Goal: Transaction & Acquisition: Purchase product/service

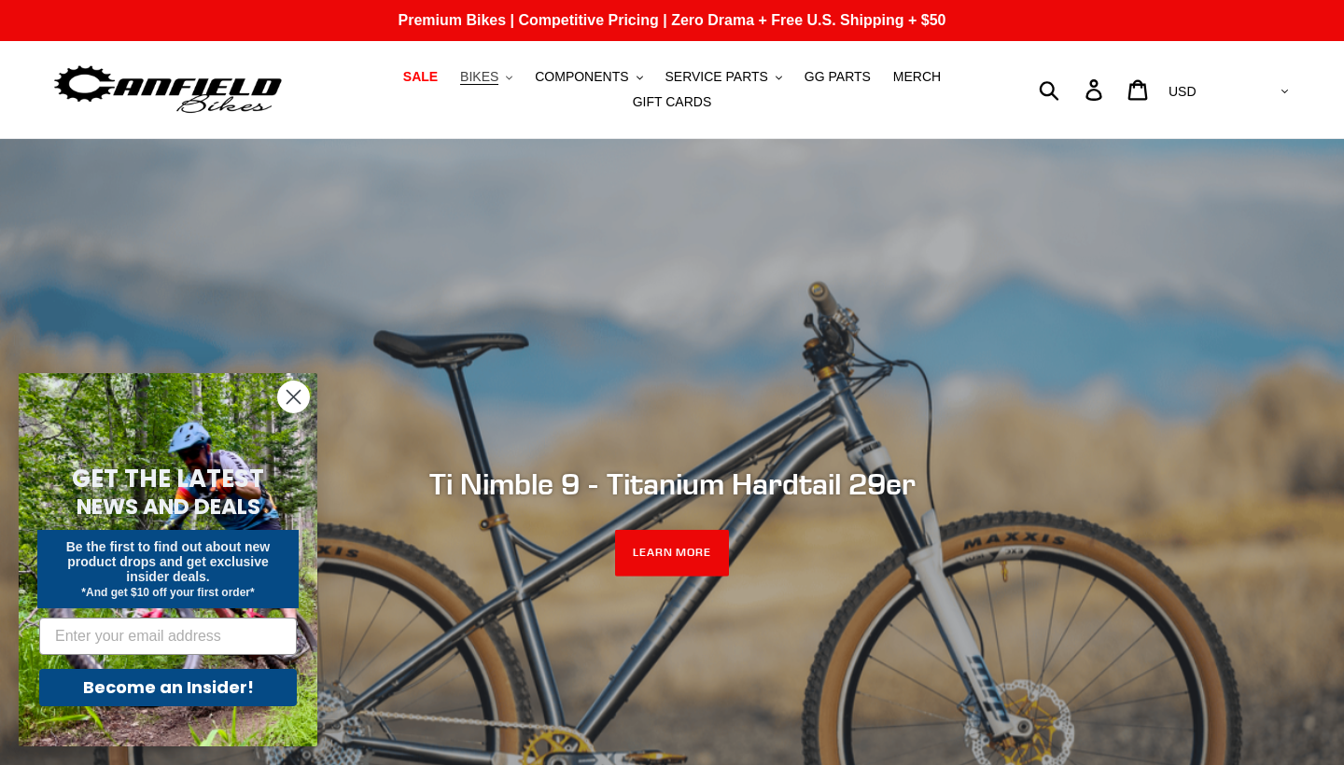
click at [505, 76] on button "BIKES .cls-1{fill:#231f20}" at bounding box center [486, 76] width 71 height 25
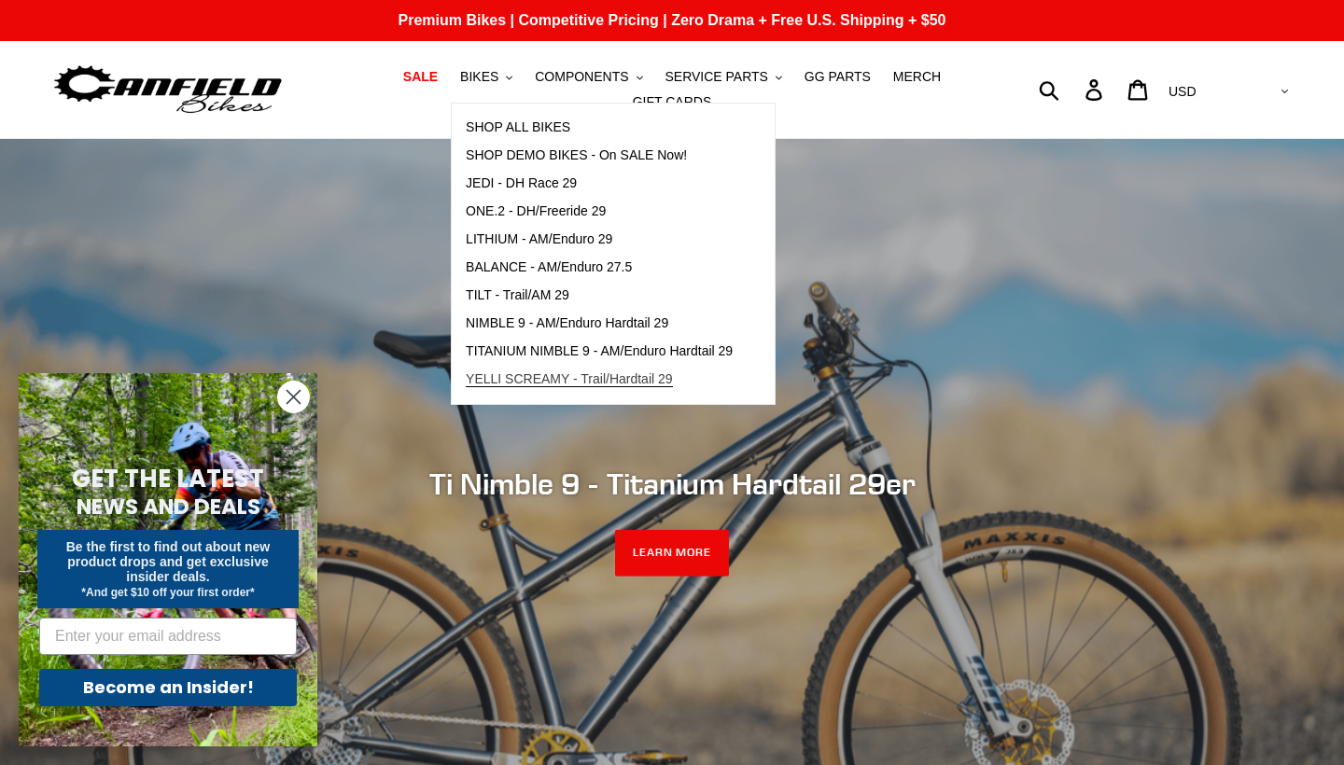
click at [564, 392] on link "YELLI SCREAMY - Trail/Hardtail 29" at bounding box center [599, 380] width 295 height 28
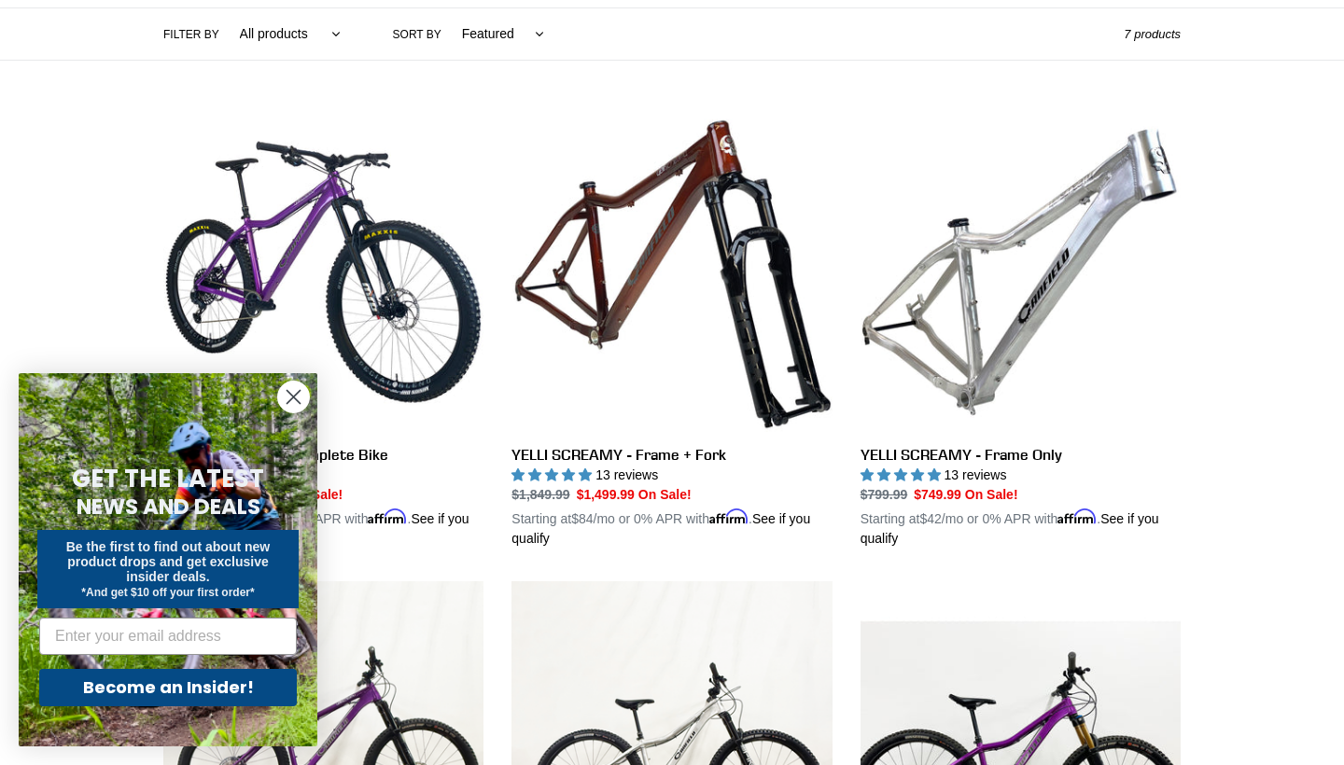
click at [289, 399] on circle "Close dialog" at bounding box center [293, 397] width 31 height 31
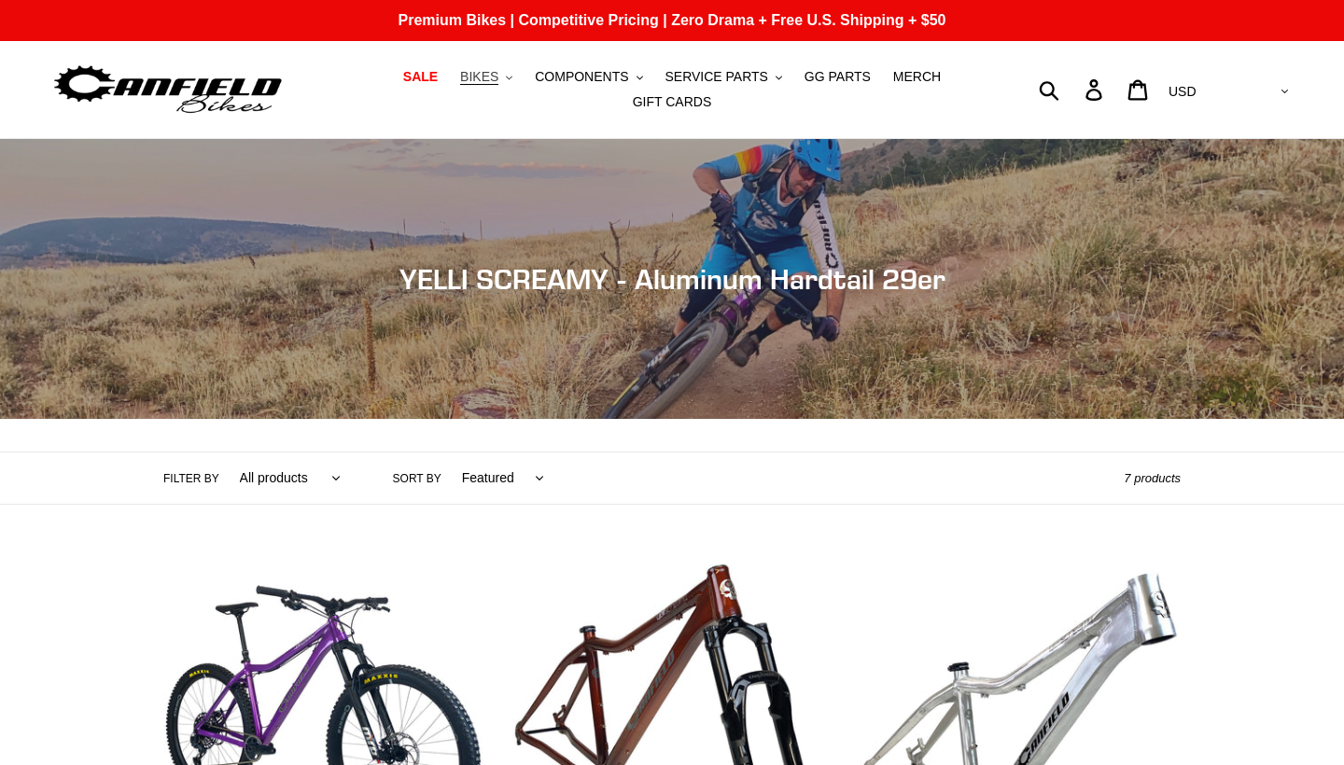
click at [508, 83] on button "BIKES .cls-1{fill:#231f20}" at bounding box center [486, 76] width 71 height 25
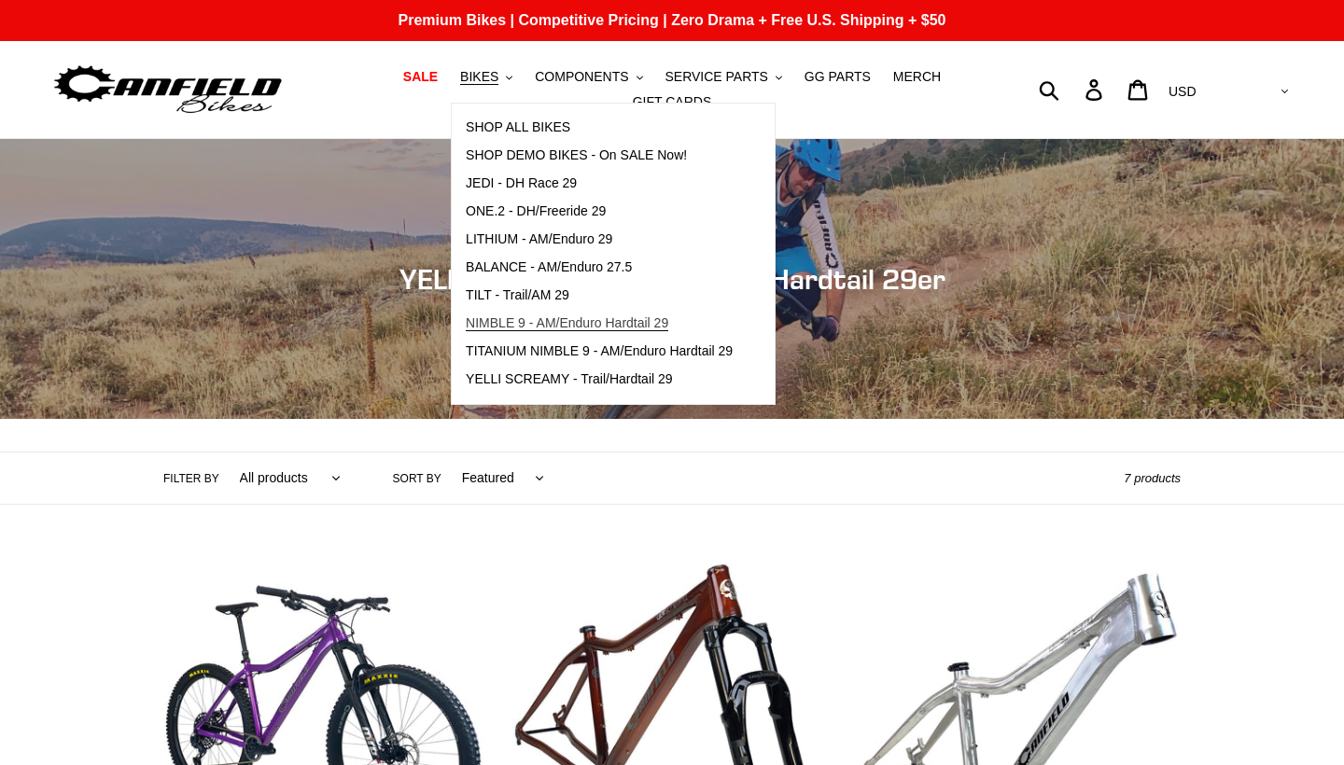
drag, startPoint x: 574, startPoint y: 342, endPoint x: 573, endPoint y: 319, distance: 22.4
click at [573, 319] on ul "SHOP ALL BIKES SHOP DEMO BIKES - On SALE Now! JEDI - DH Race 29 ONE.2 - DH/Free…" at bounding box center [599, 254] width 295 height 280
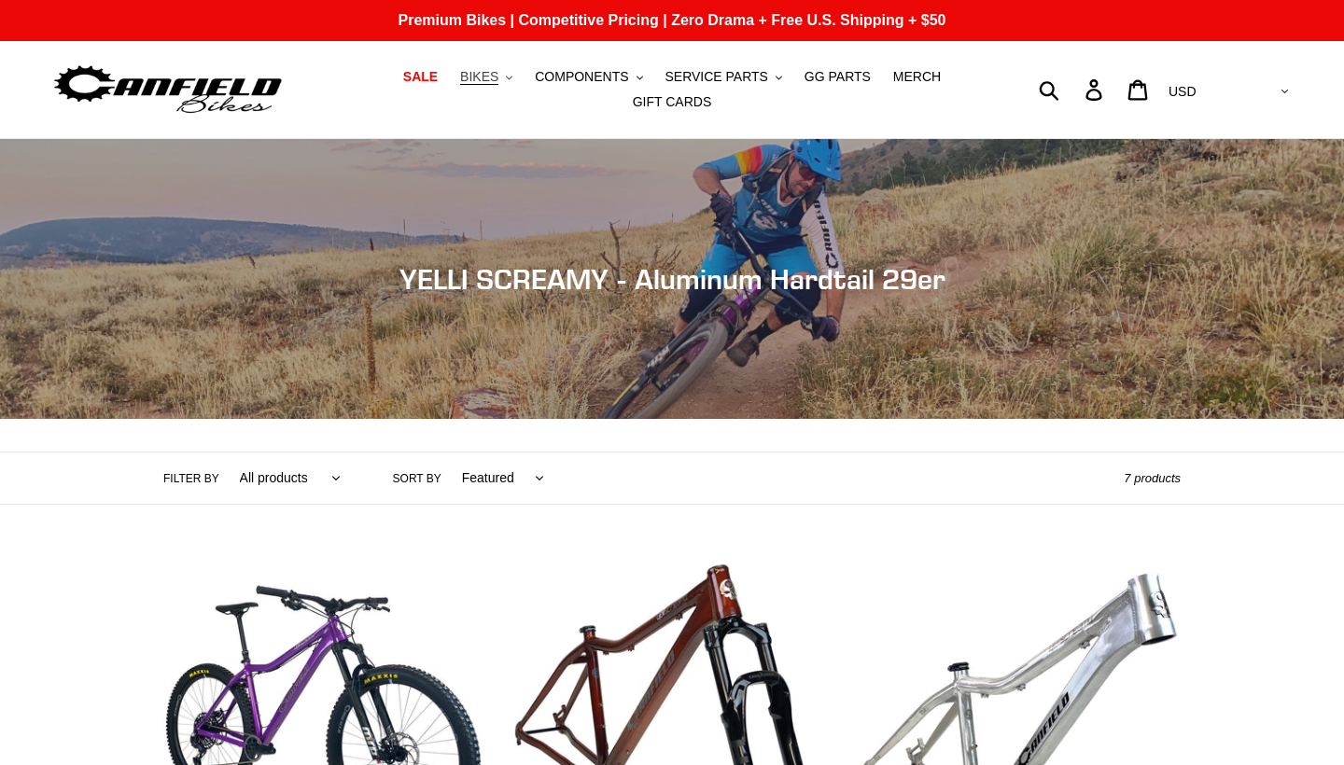
click at [487, 76] on span "BIKES" at bounding box center [479, 77] width 38 height 16
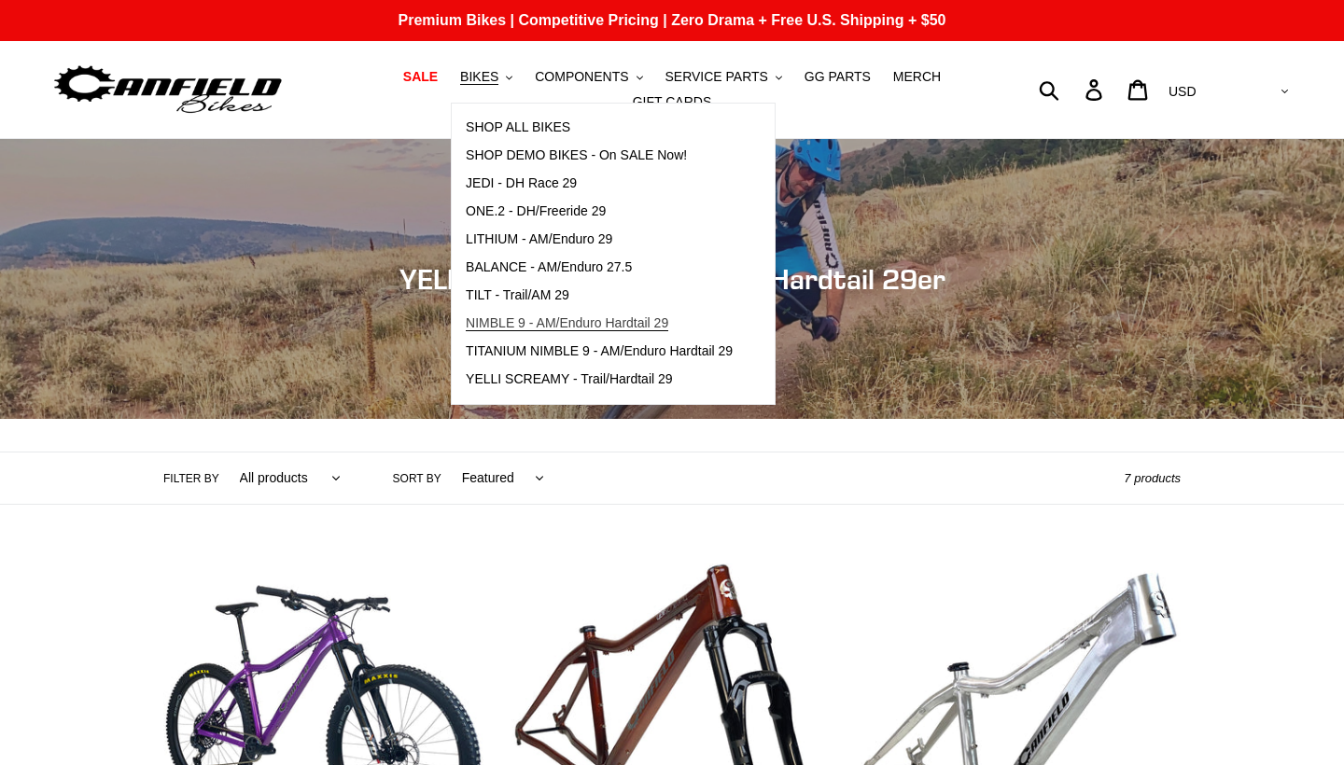
click at [549, 319] on span "NIMBLE 9 - AM/Enduro Hardtail 29" at bounding box center [567, 323] width 203 height 16
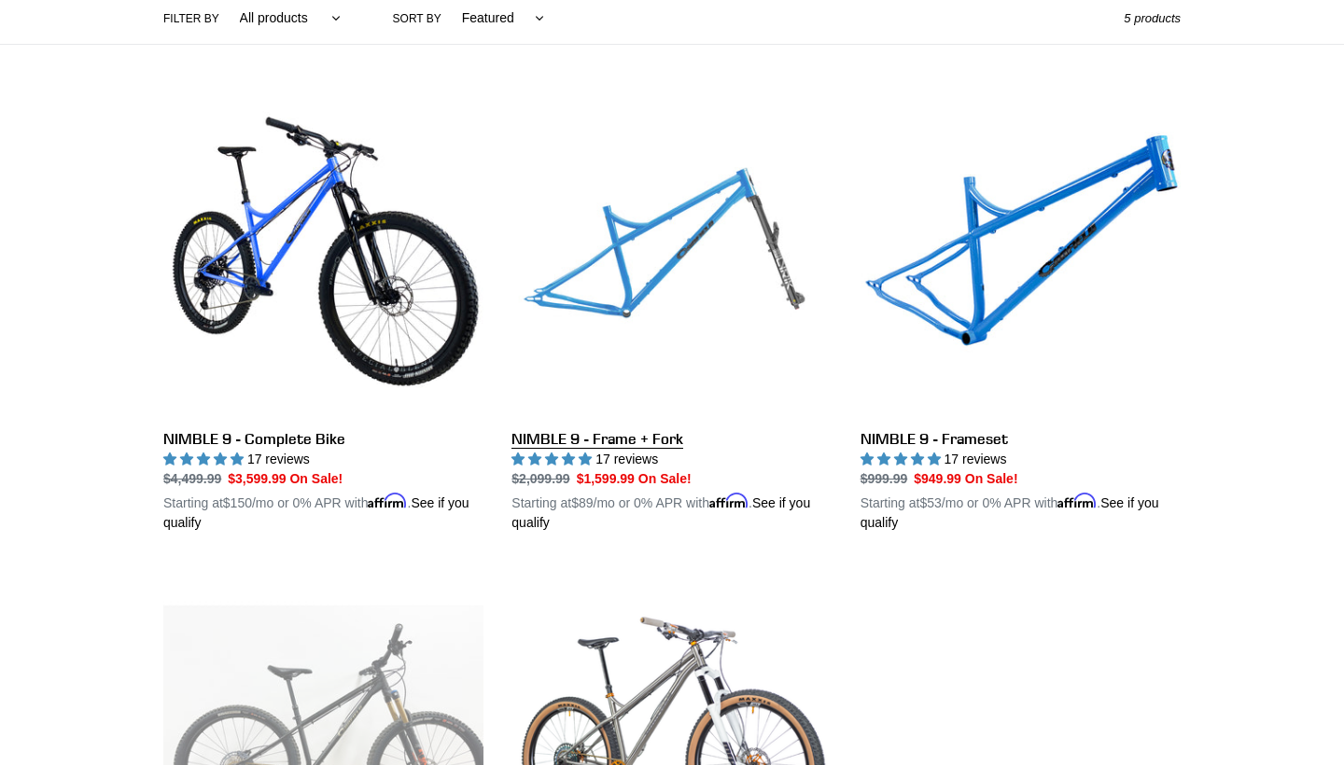
scroll to position [462, 0]
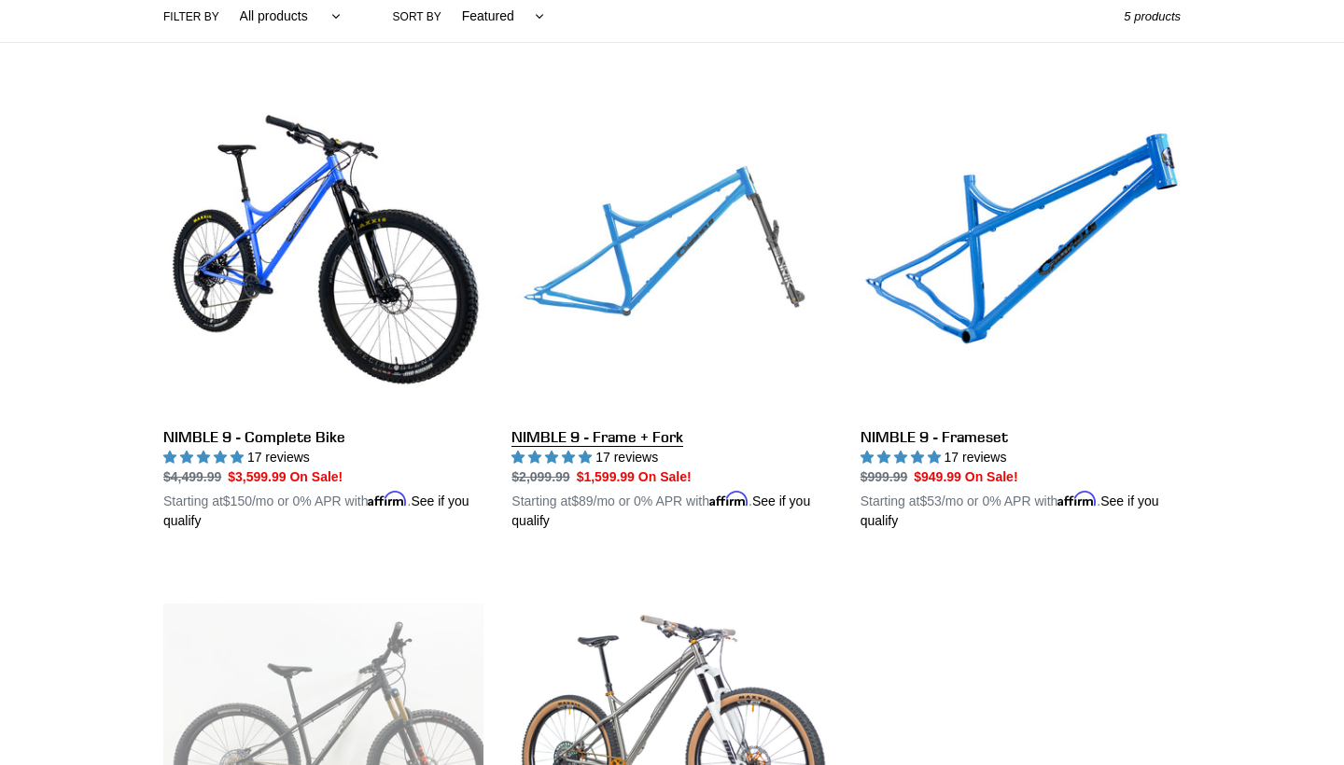
click at [622, 273] on link "NIMBLE 9 - Frame + Fork" at bounding box center [672, 312] width 320 height 437
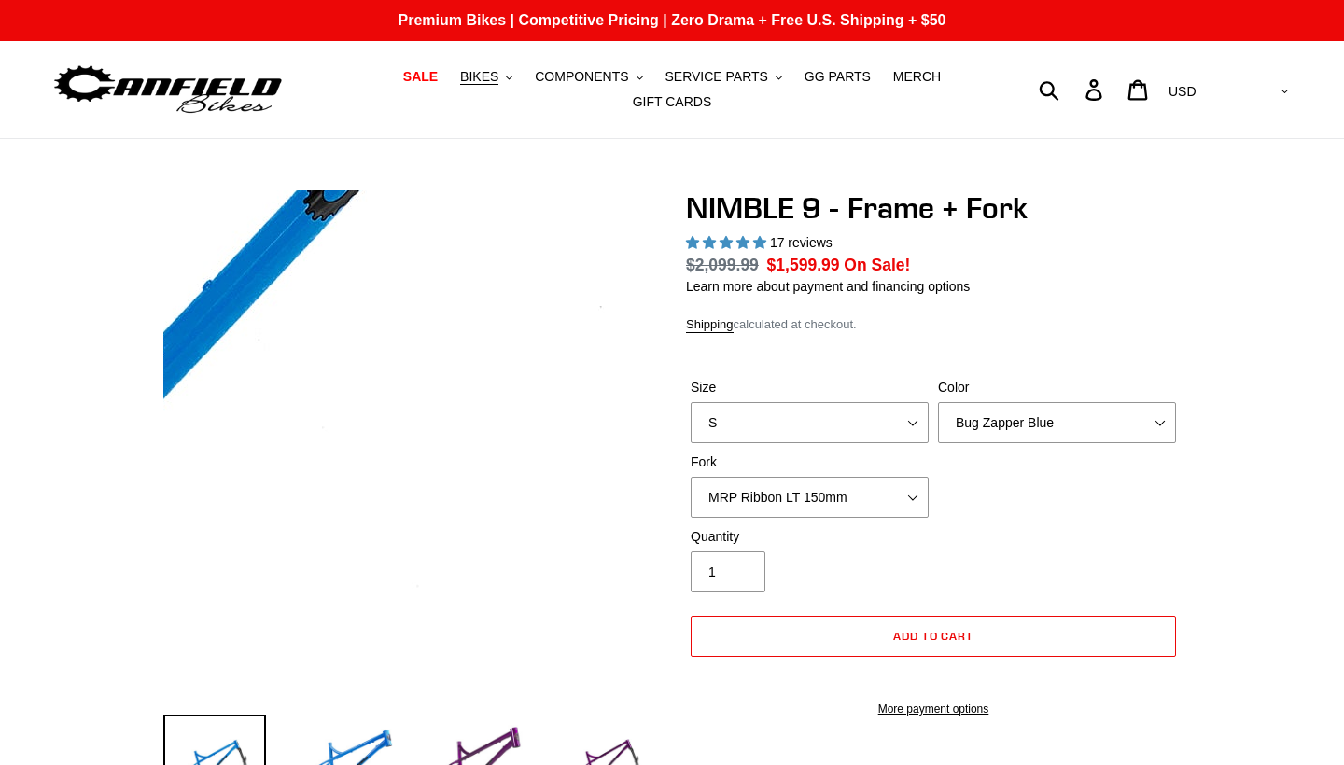
select select "highest-rating"
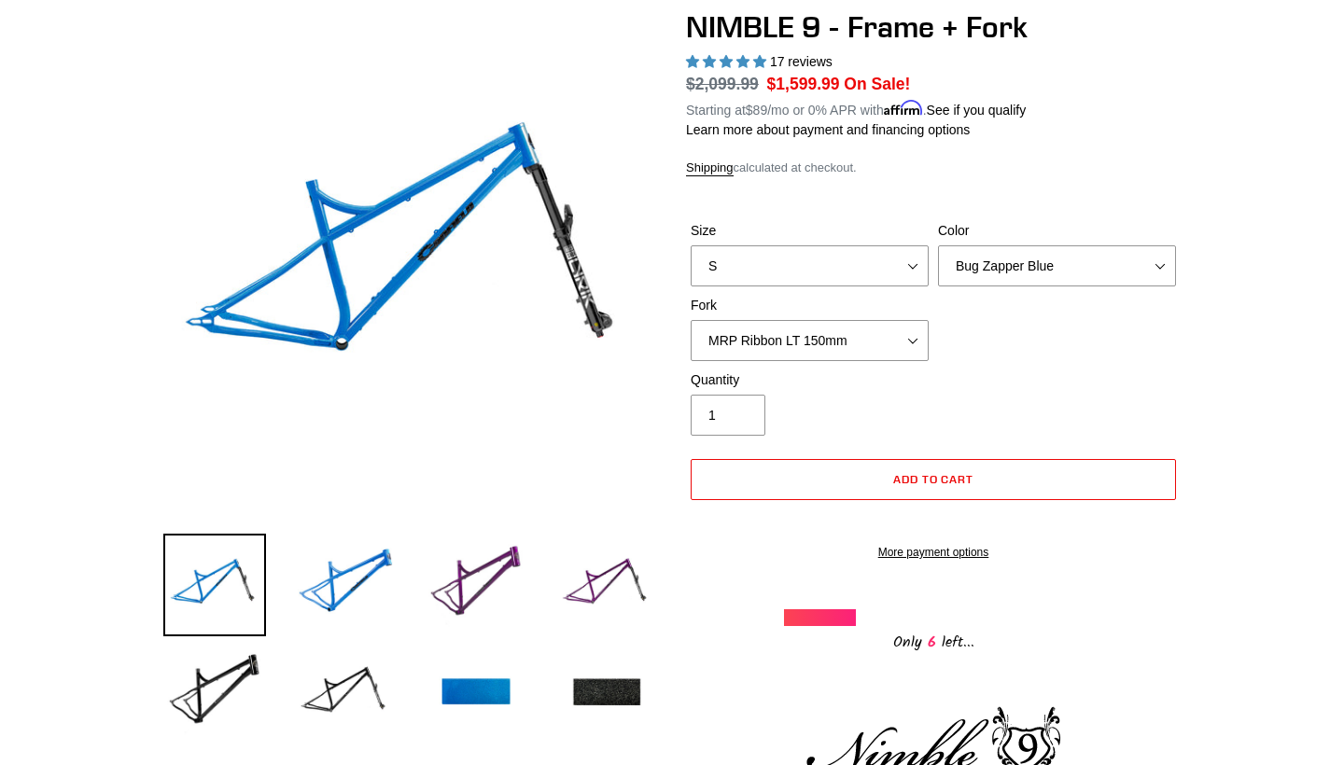
scroll to position [184, 0]
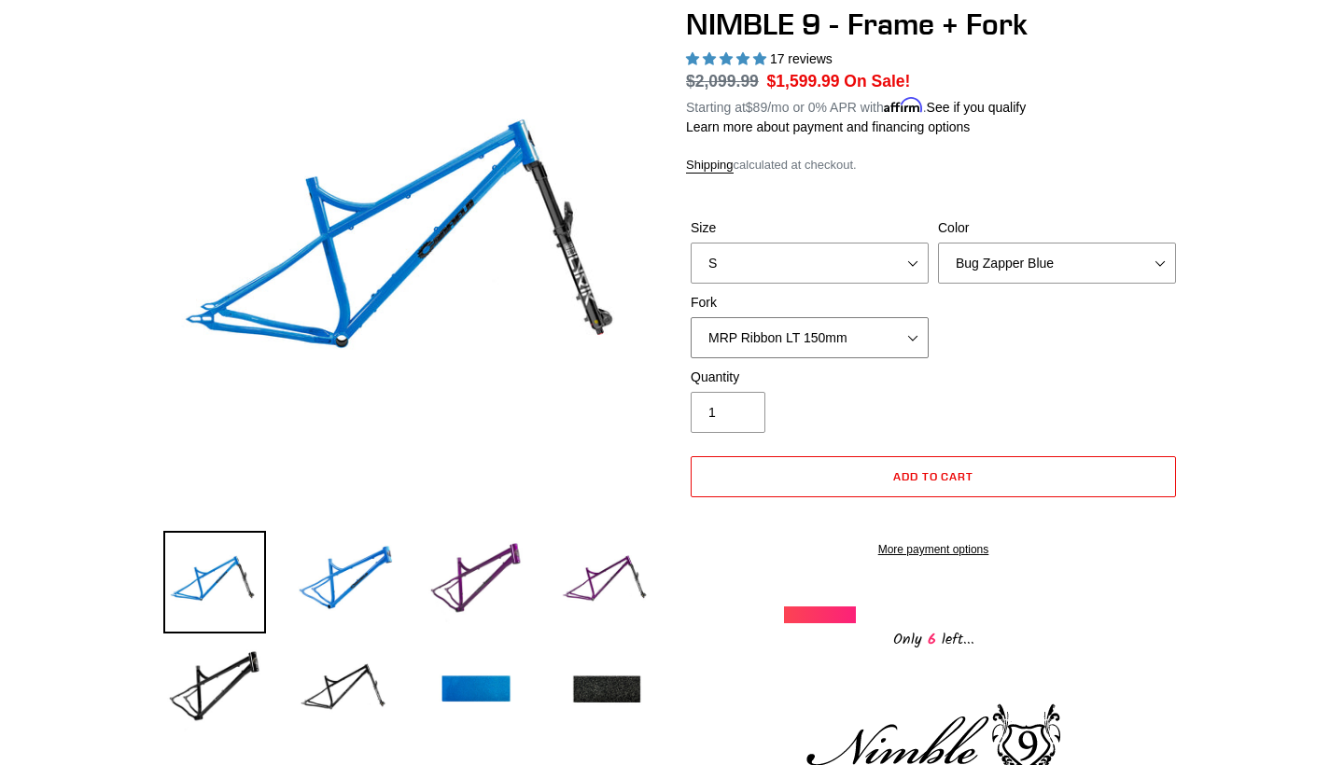
select select "Fox 36 SL Factory Grip X 140mm"
click at [498, 574] on img at bounding box center [476, 582] width 103 height 103
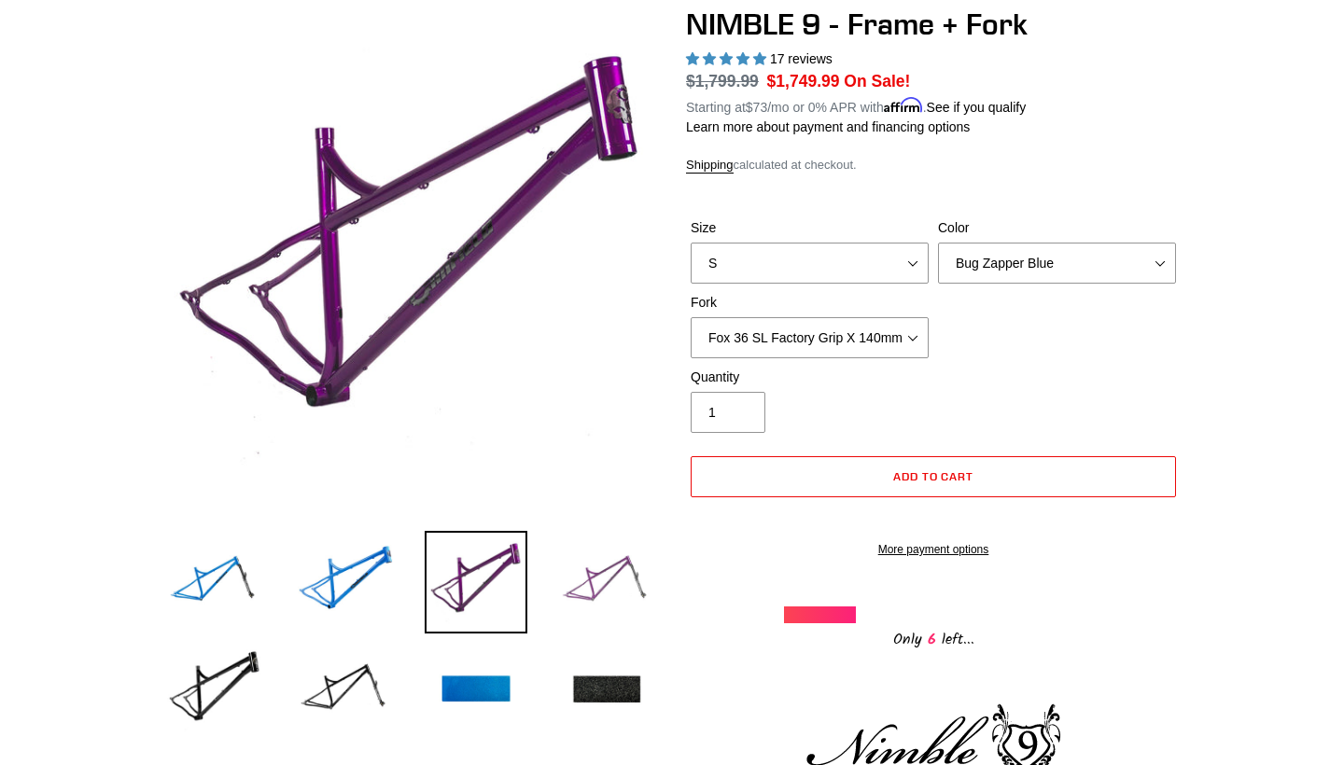
click at [577, 563] on img at bounding box center [606, 582] width 103 height 103
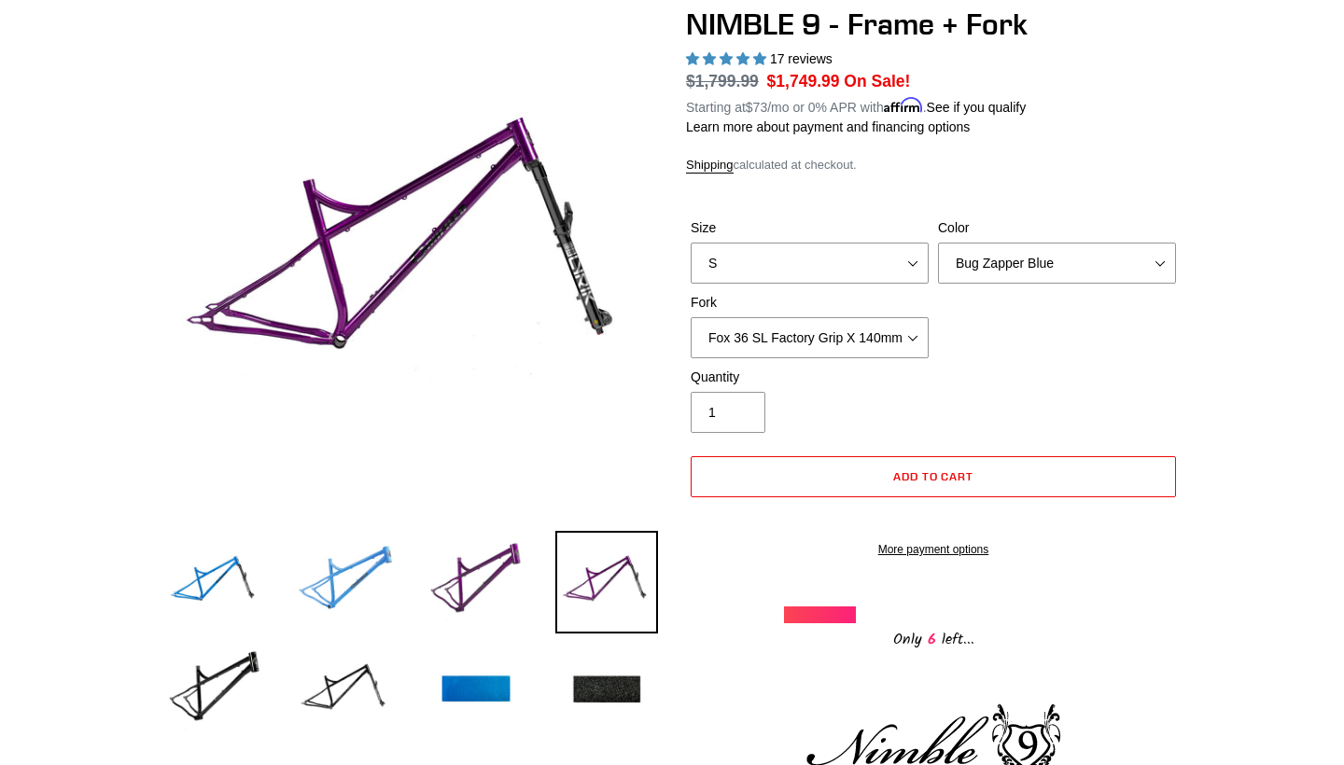
click at [365, 575] on img at bounding box center [345, 582] width 103 height 103
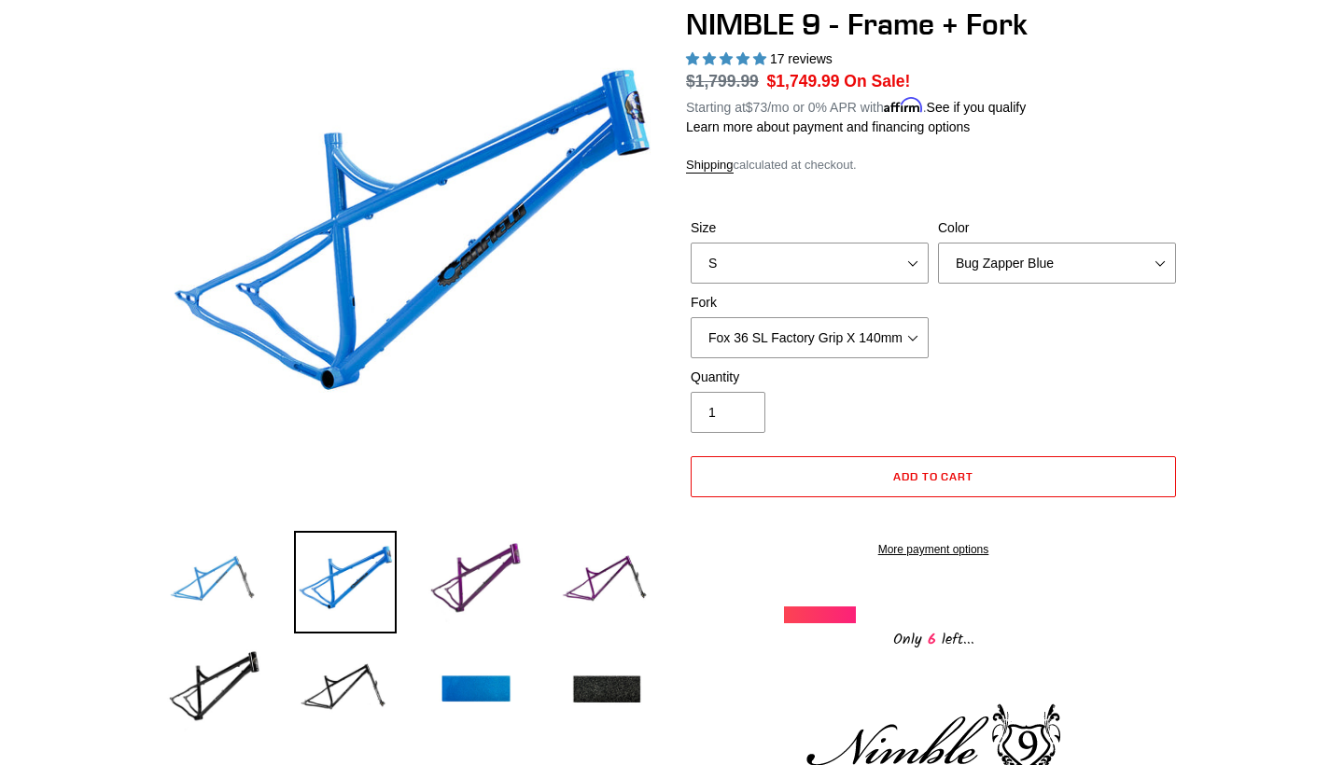
click at [184, 575] on img at bounding box center [214, 582] width 103 height 103
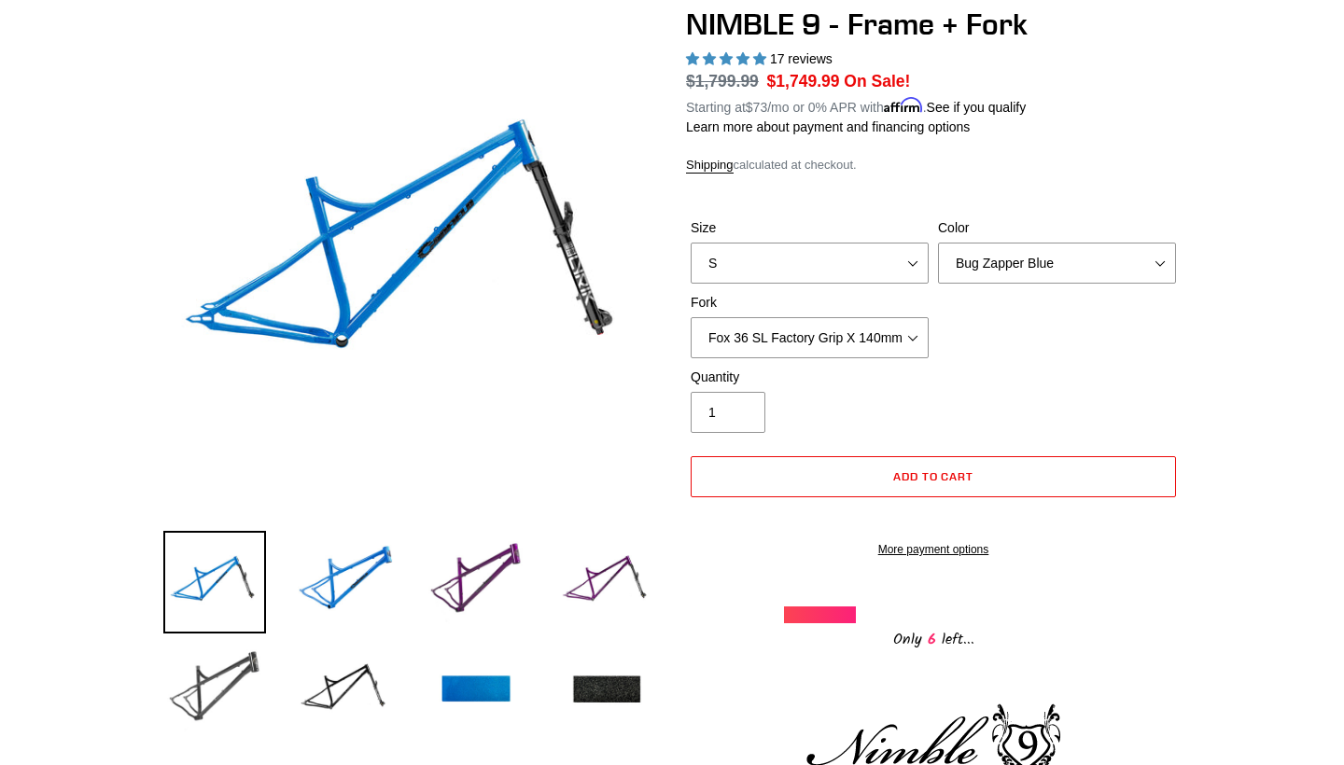
click at [209, 678] on img at bounding box center [214, 690] width 103 height 103
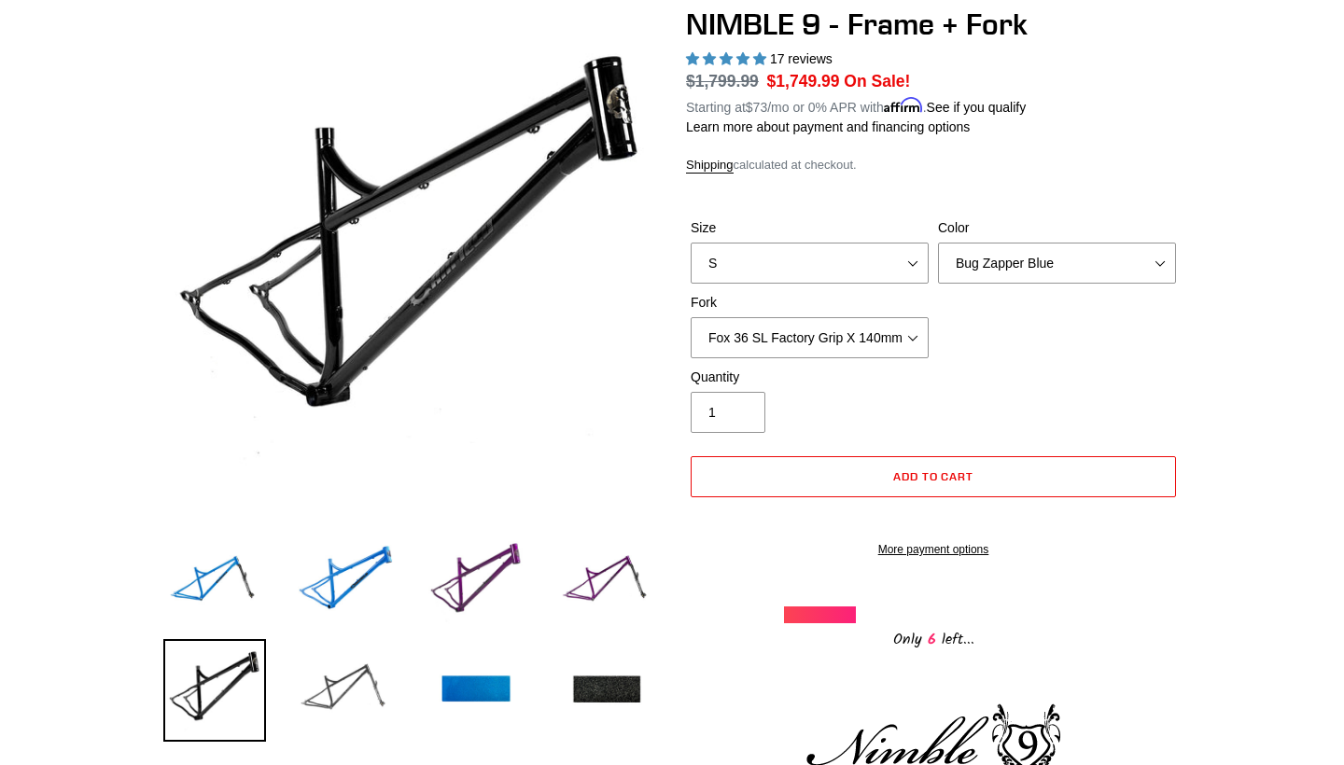
click at [344, 692] on img at bounding box center [345, 690] width 103 height 103
